Goal: Communication & Community: Answer question/provide support

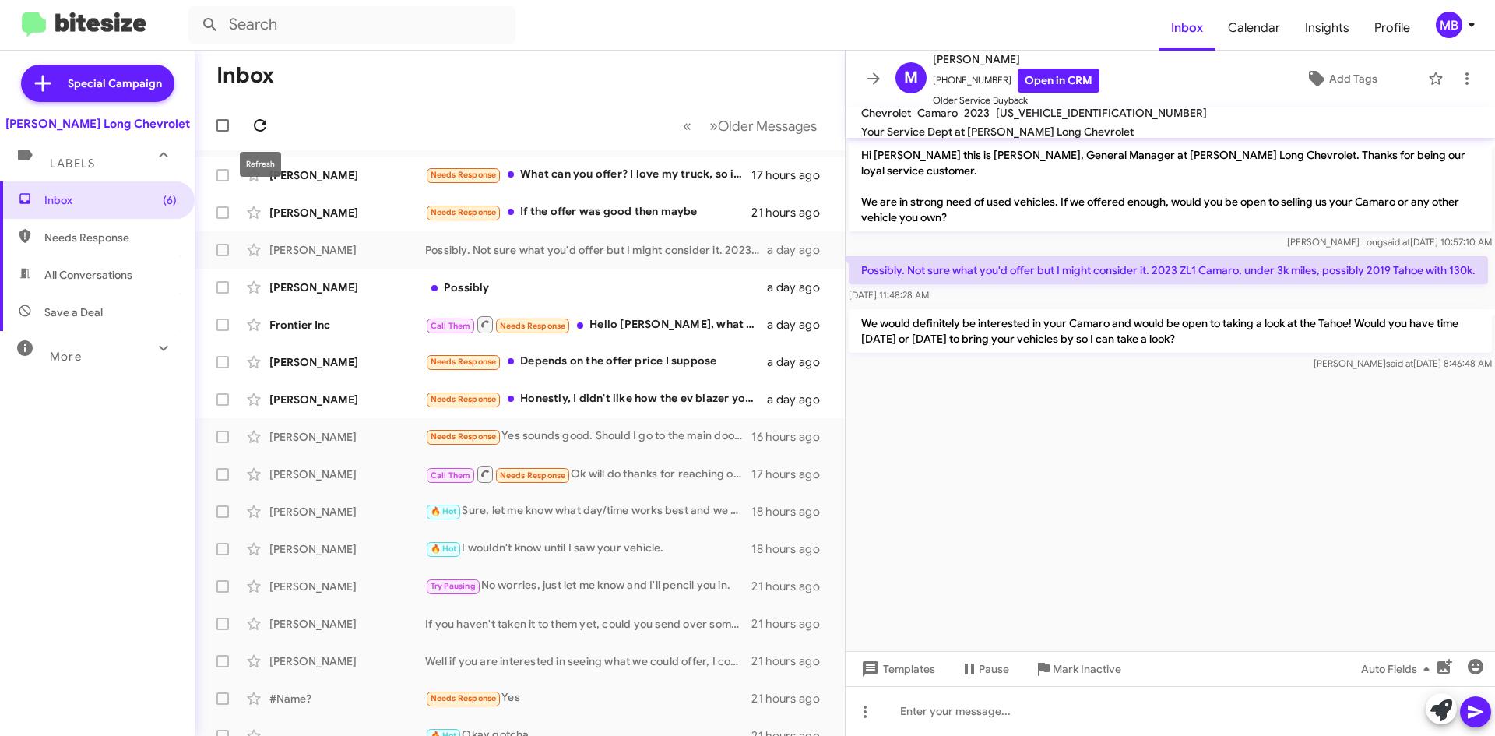
click at [251, 117] on icon at bounding box center [260, 125] width 19 height 19
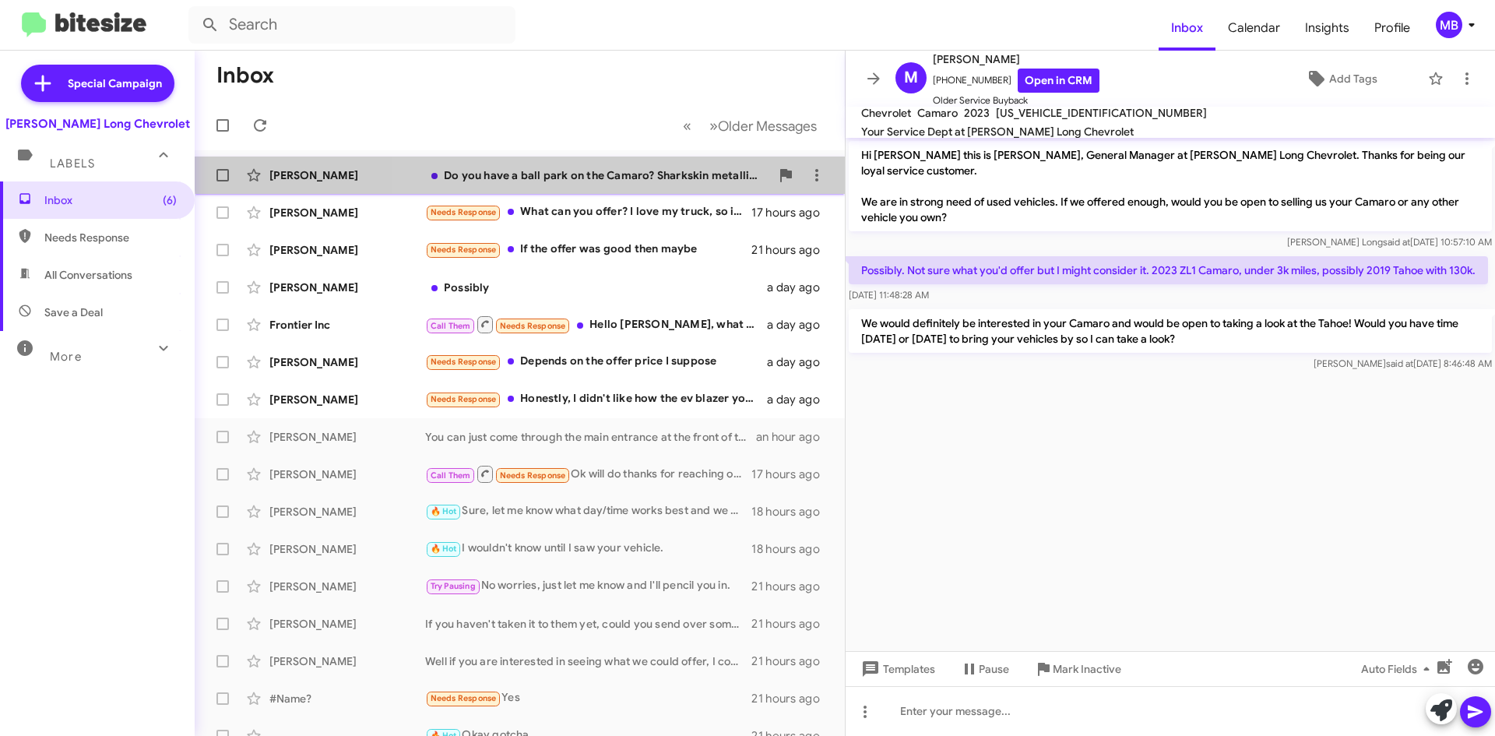
click at [654, 164] on div "[PERSON_NAME] Do you have a ball park on the Camaro? Sharkskin metallic, had it…" at bounding box center [519, 175] width 625 height 31
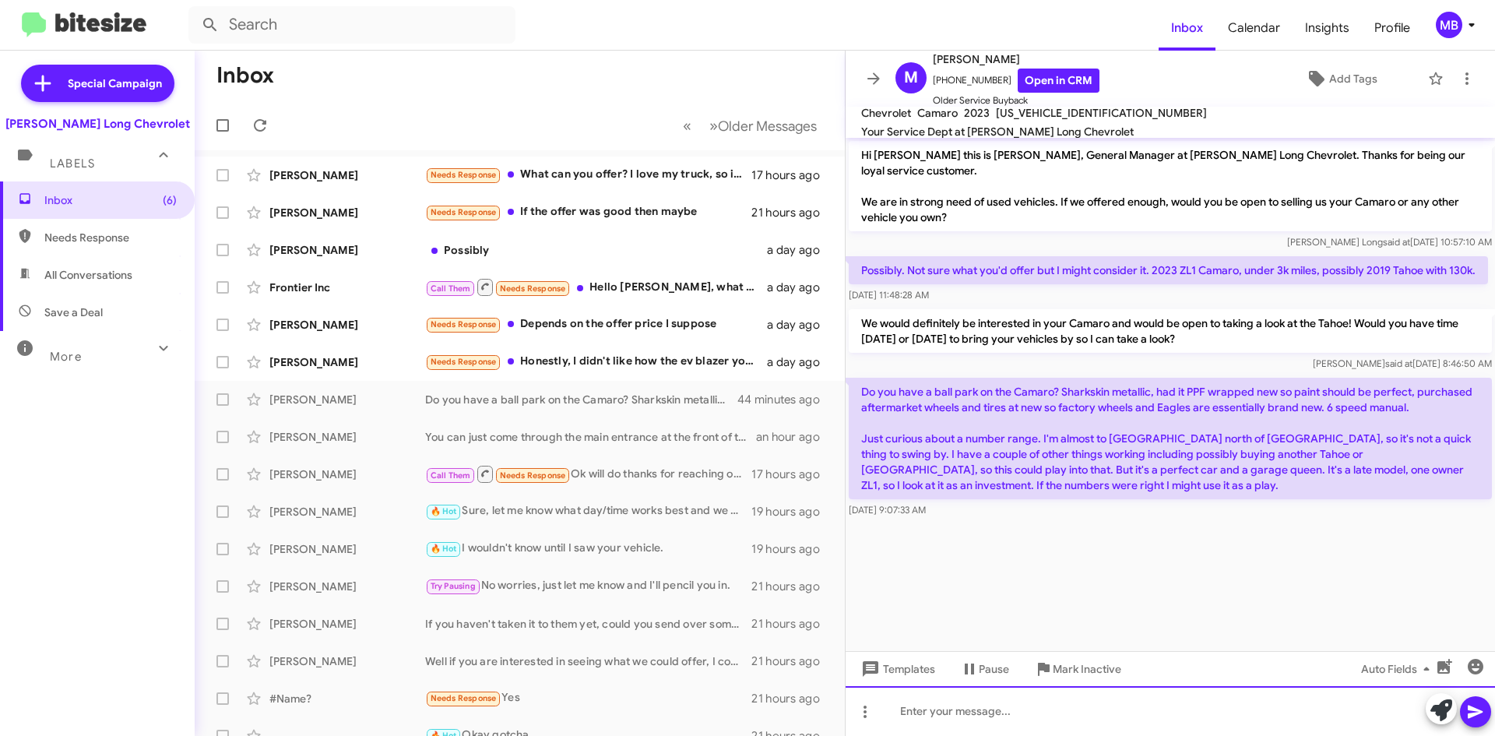
click at [1214, 708] on div at bounding box center [1169, 711] width 649 height 50
click at [1194, 707] on div "I don't currently have a ball park on it." at bounding box center [1169, 711] width 649 height 50
